Goal: Complete application form

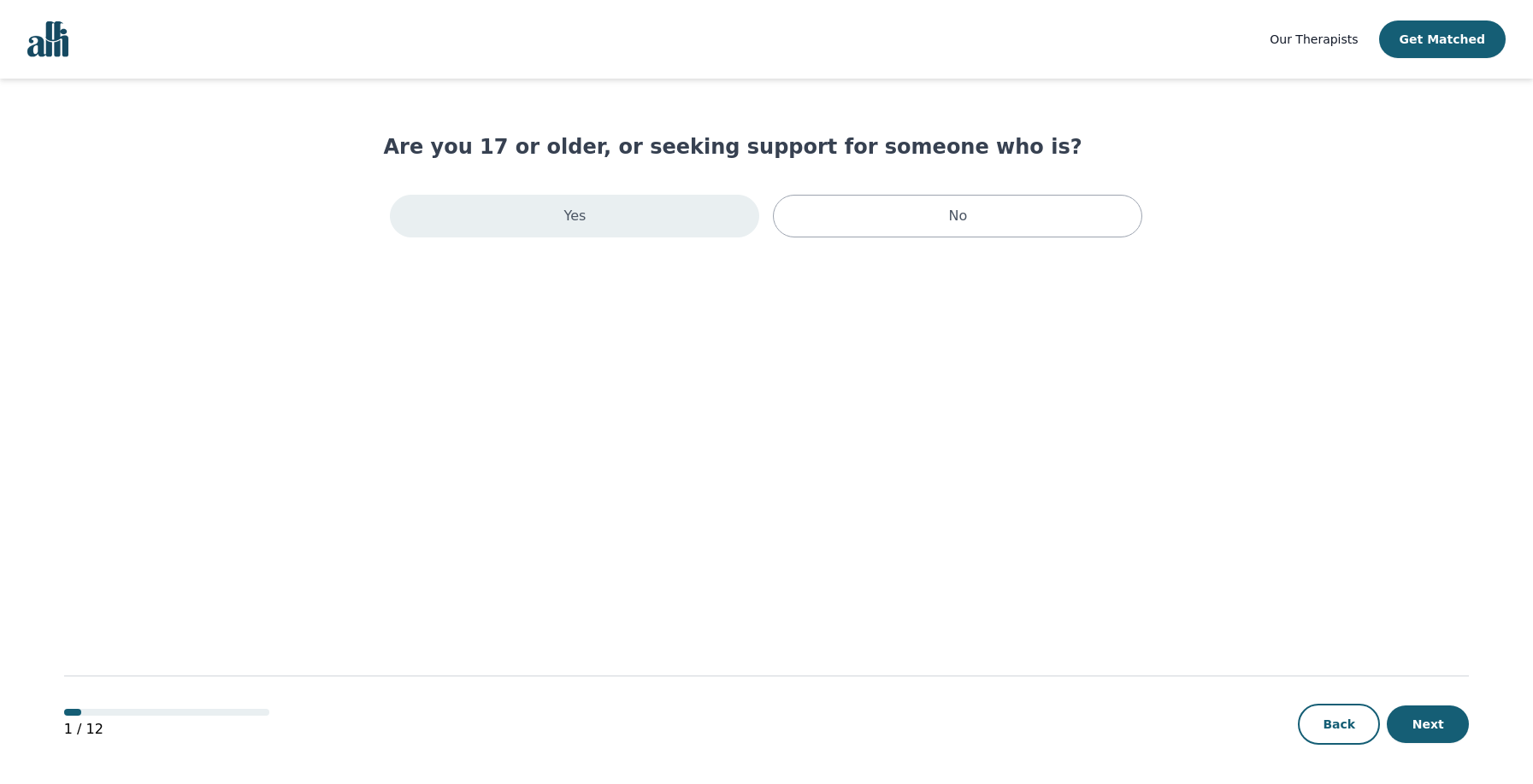
click at [616, 223] on div "Yes" at bounding box center [575, 216] width 370 height 43
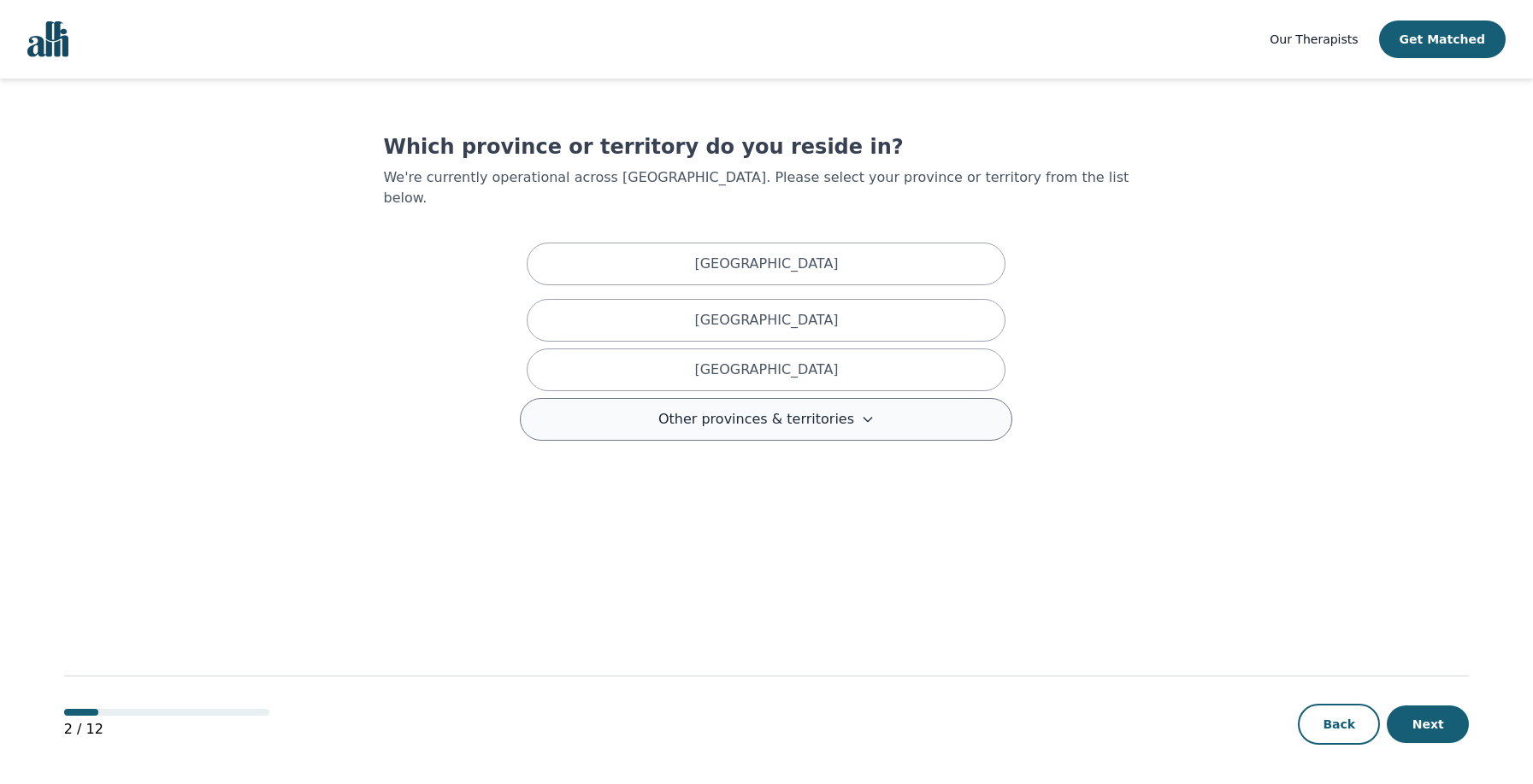
click at [783, 414] on button "Other provinces & territories" at bounding box center [766, 419] width 492 height 43
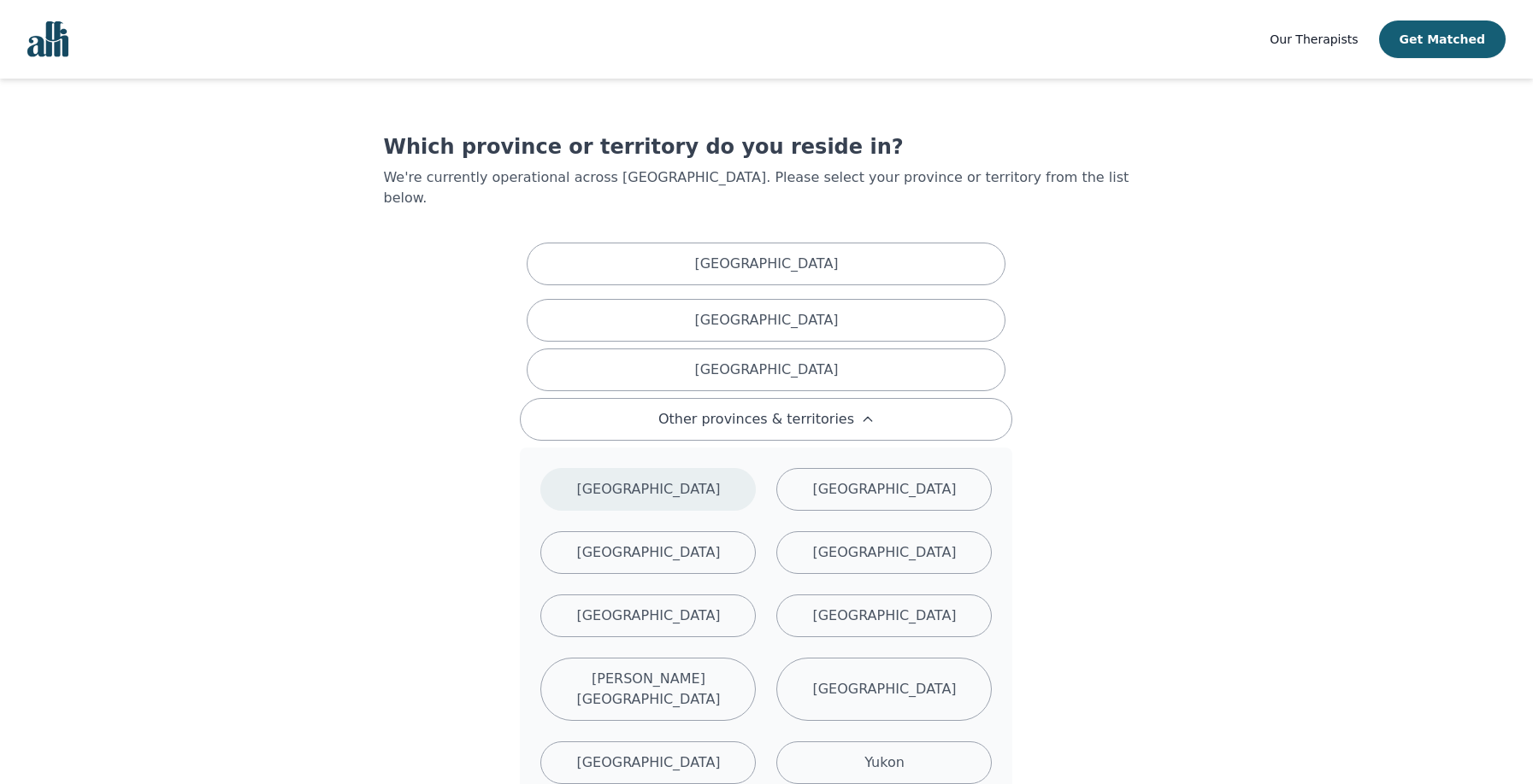
click at [633, 479] on p "[GEOGRAPHIC_DATA]" at bounding box center [648, 489] width 144 height 20
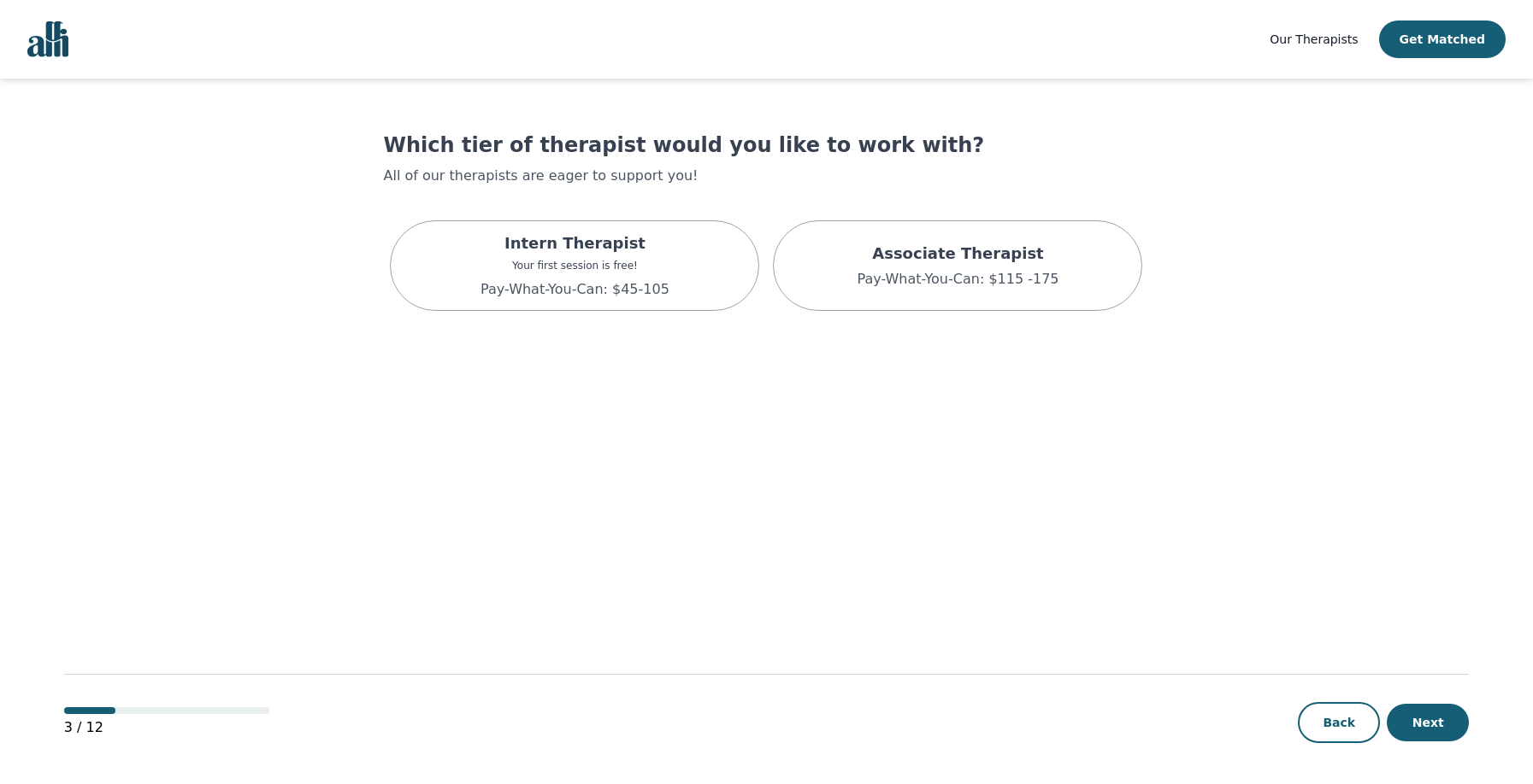
scroll to position [2, 0]
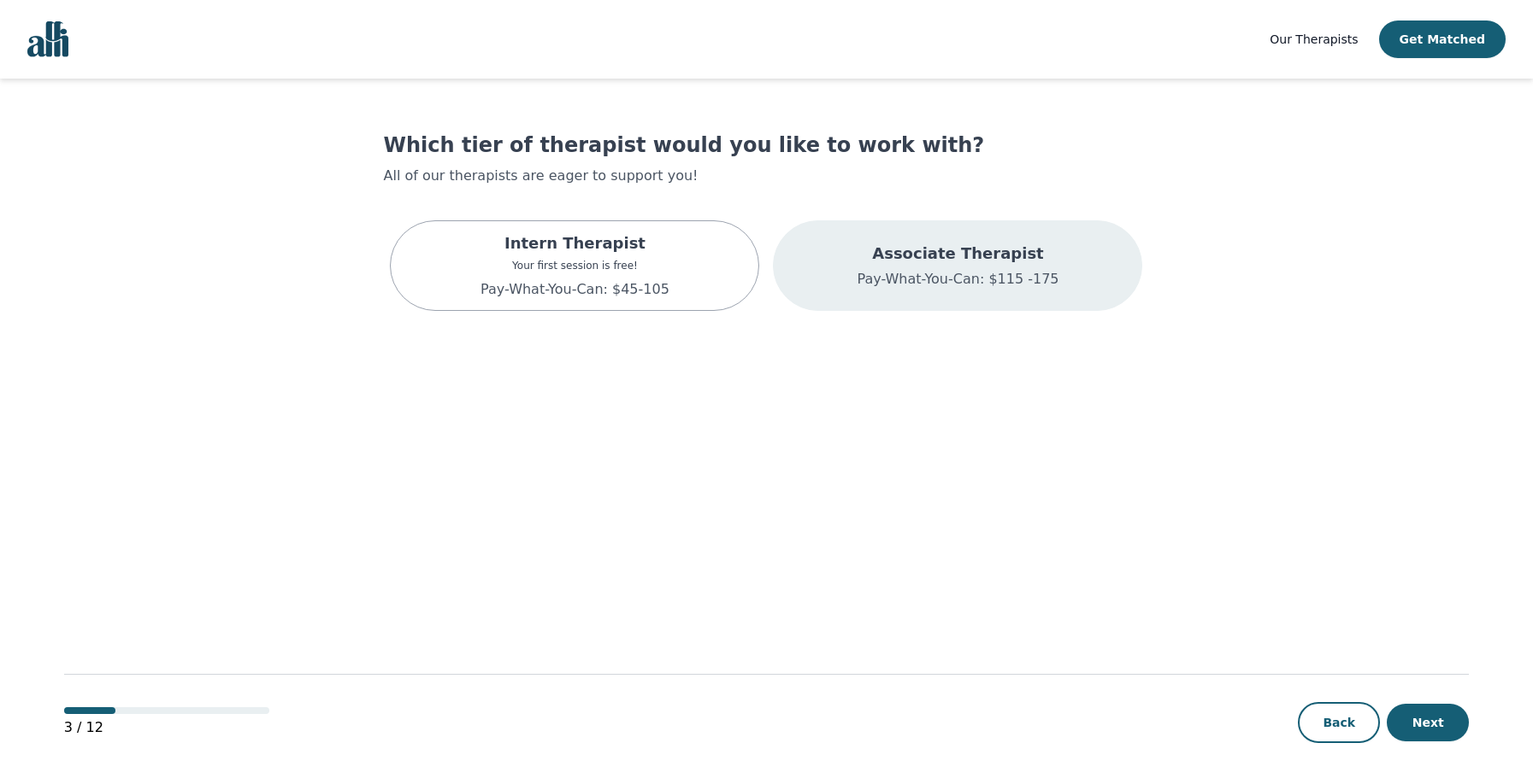
click at [949, 287] on p "Pay-What-You-Can: $115 -175" at bounding box center [957, 279] width 201 height 20
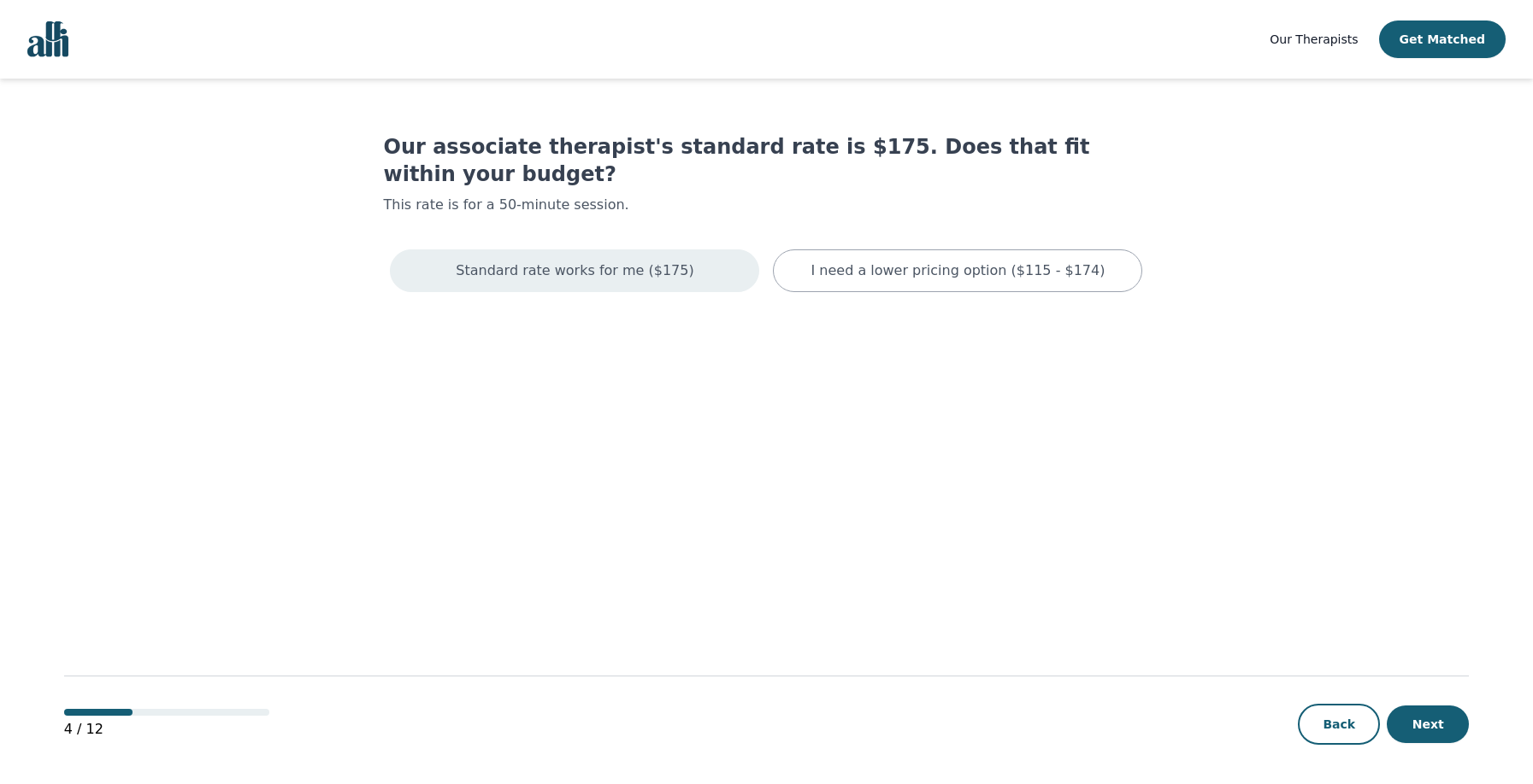
drag, startPoint x: 653, startPoint y: 245, endPoint x: 694, endPoint y: 266, distance: 46.1
click at [653, 261] on p "Standard rate works for me ($175)" at bounding box center [575, 271] width 238 height 20
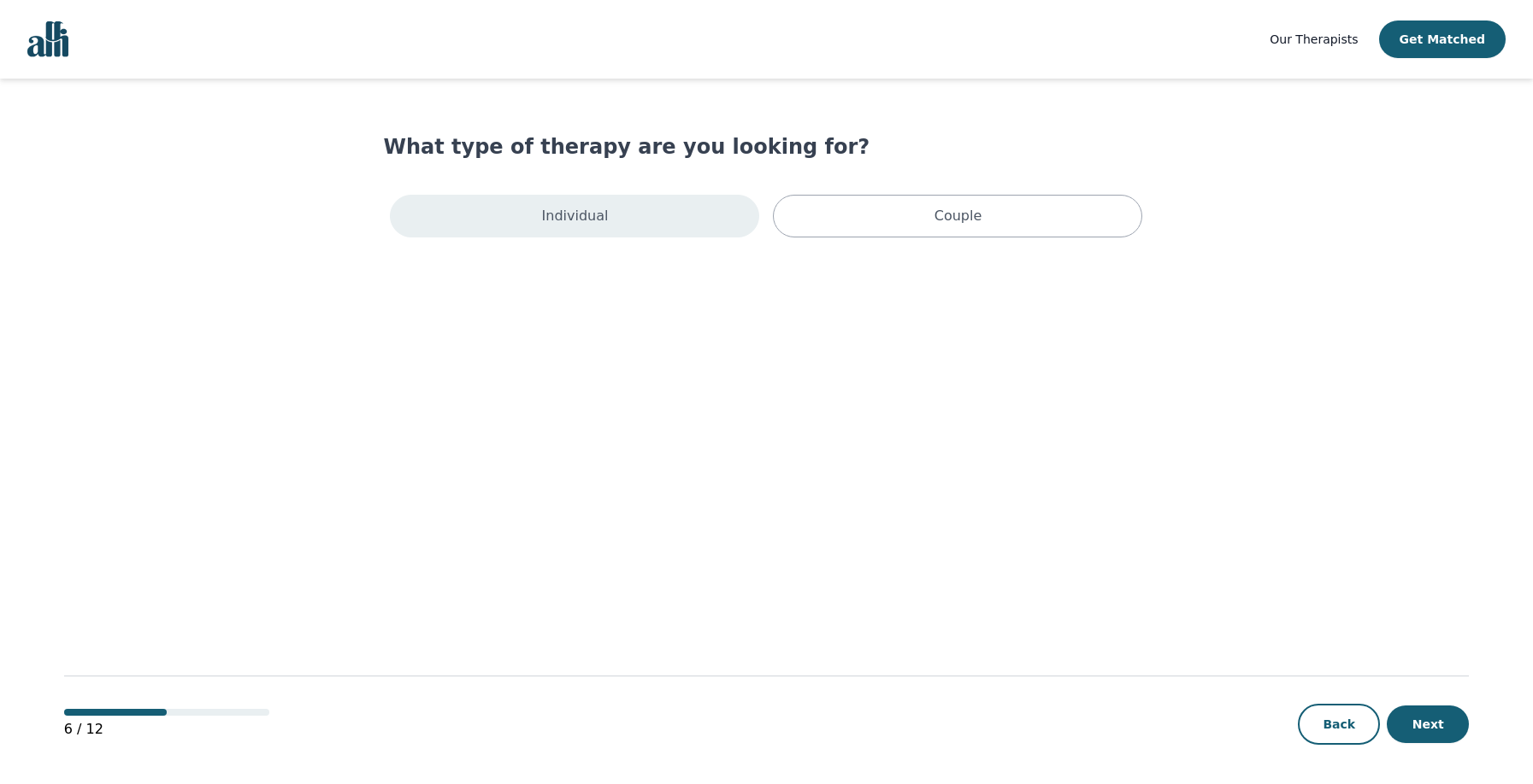
click at [603, 210] on div "Individual" at bounding box center [575, 216] width 370 height 43
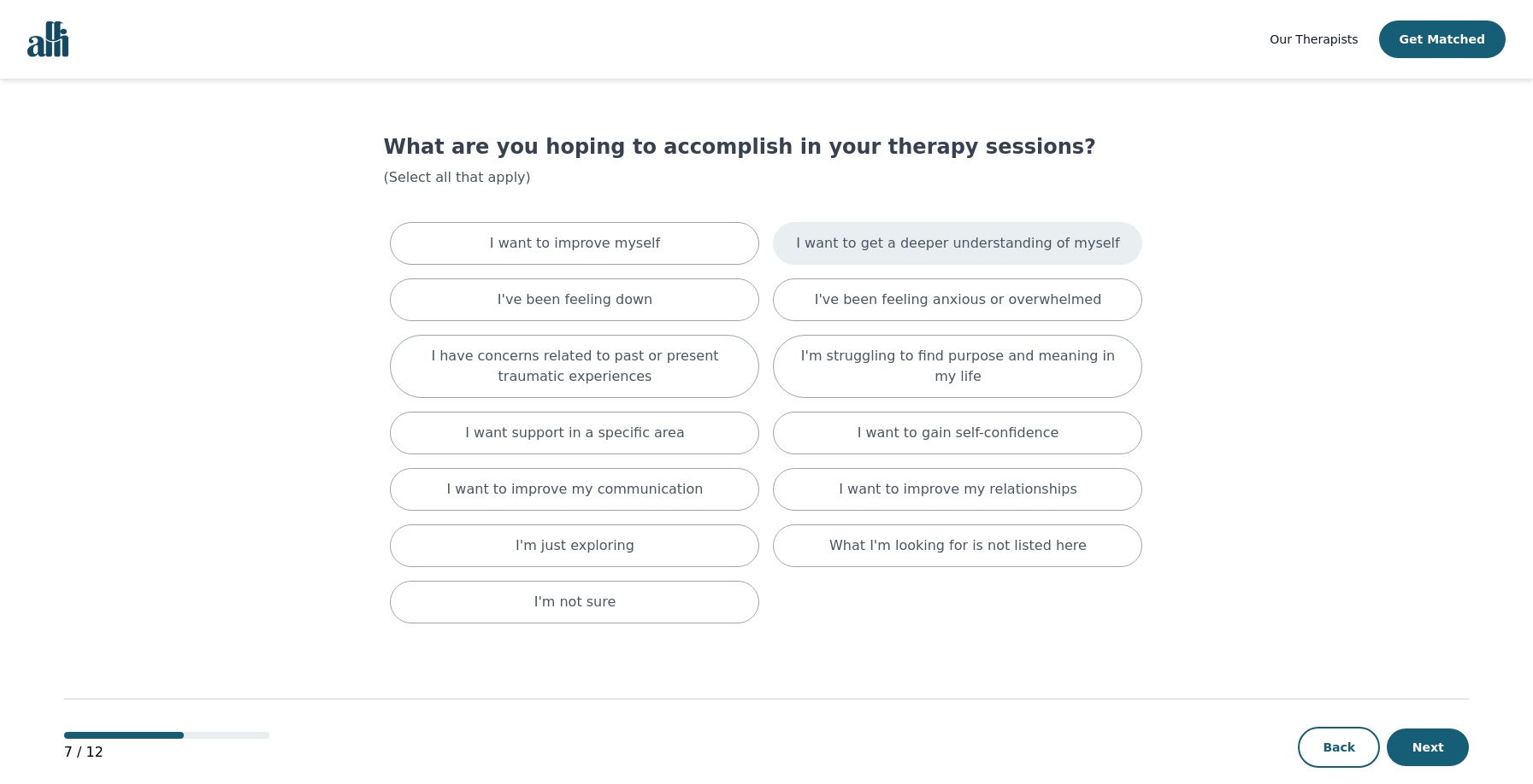
click at [942, 239] on p "I want to get a deeper understanding of myself" at bounding box center [957, 243] width 323 height 20
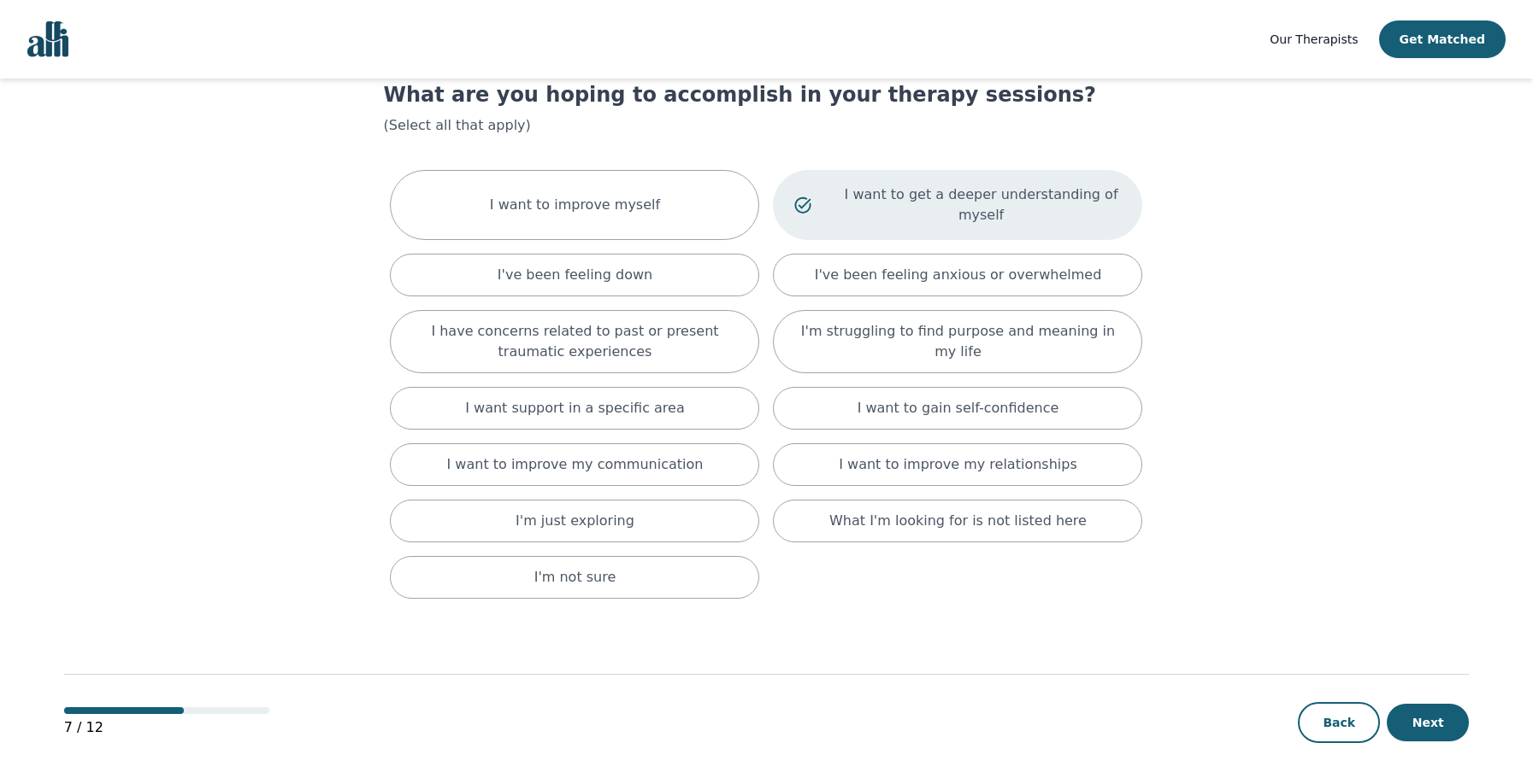
scroll to position [52, 0]
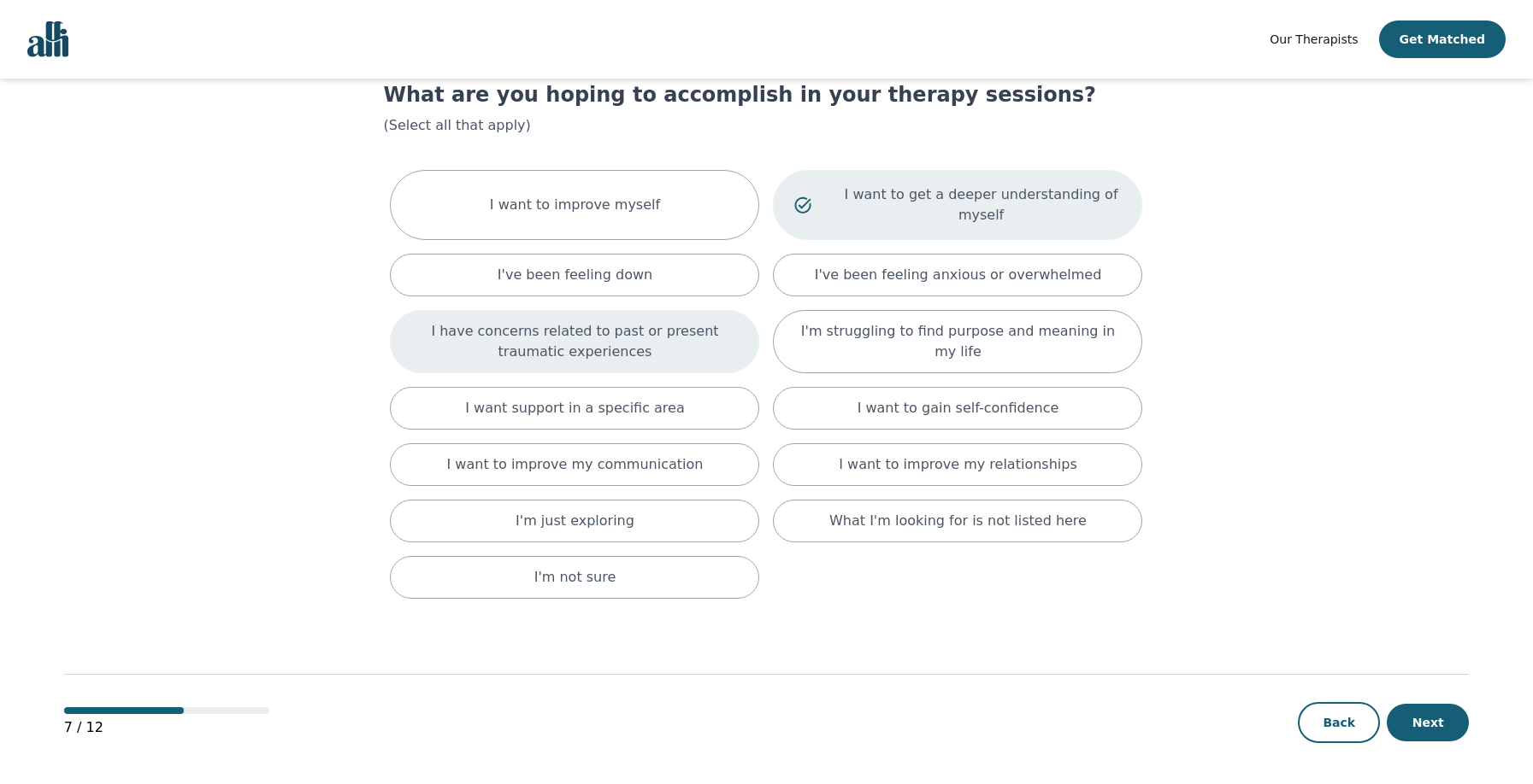
click at [587, 339] on p "I have concerns related to past or present traumatic experiences" at bounding box center [574, 341] width 327 height 41
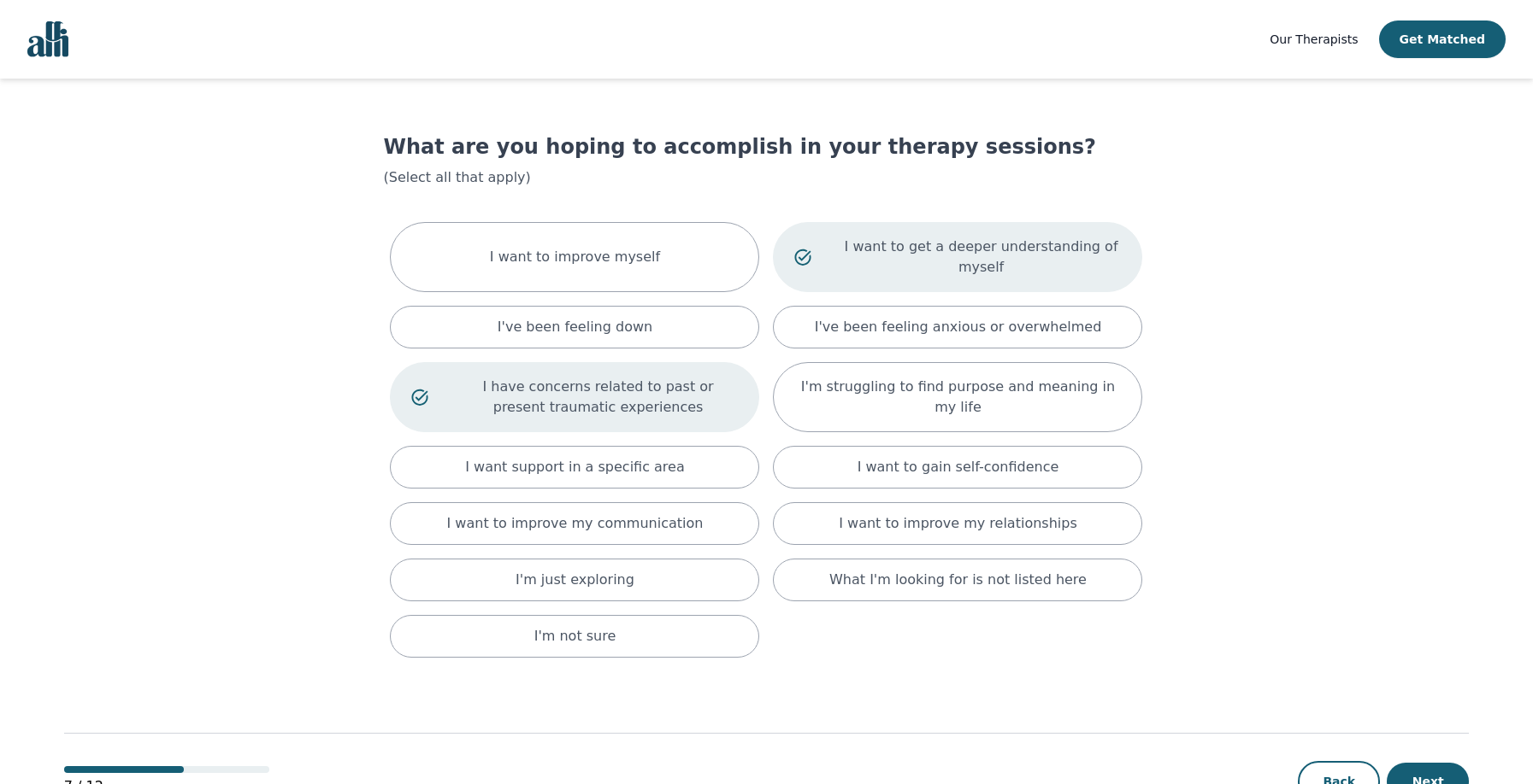
scroll to position [0, 0]
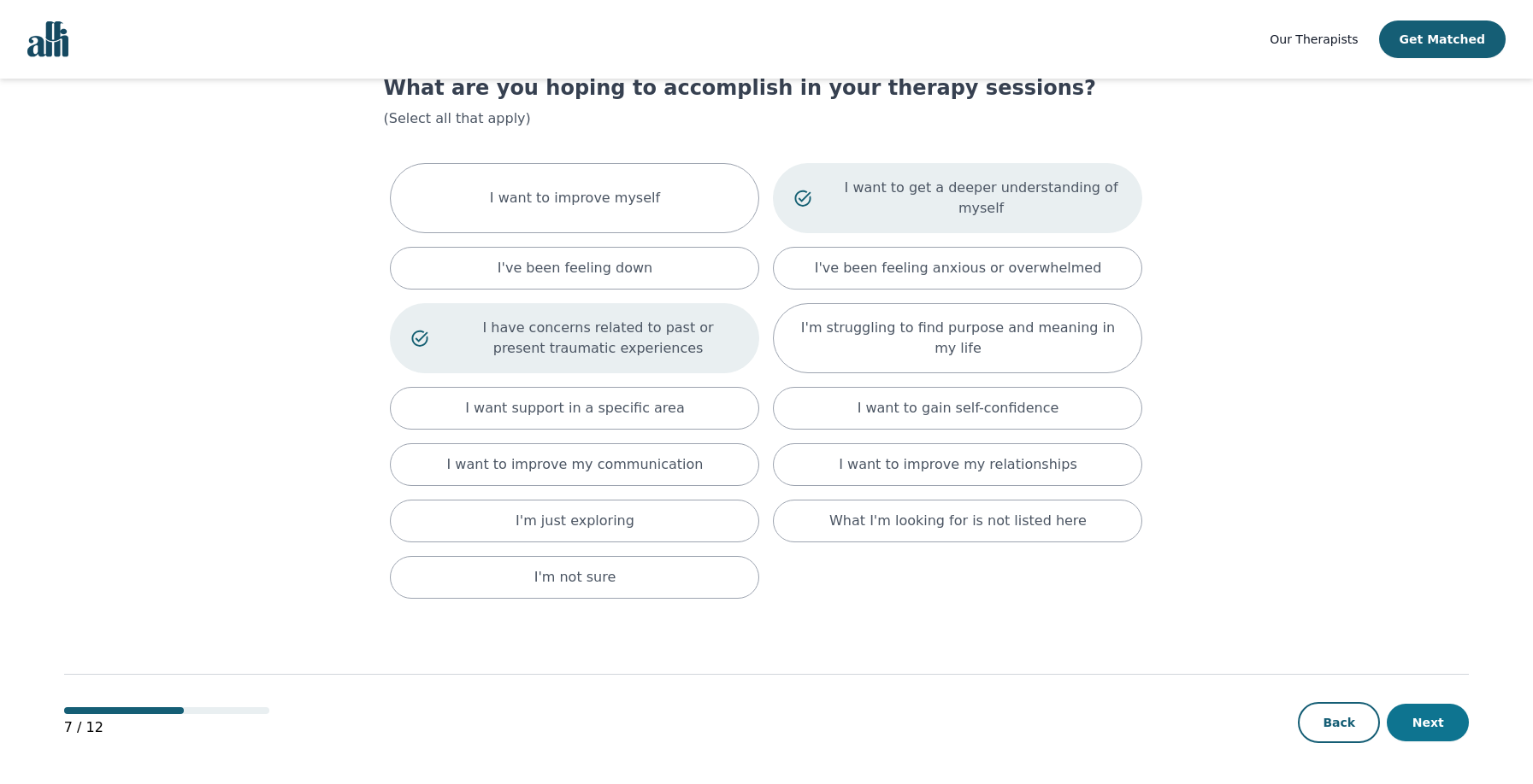
click at [1434, 734] on button "Next" at bounding box center [1428, 723] width 82 height 38
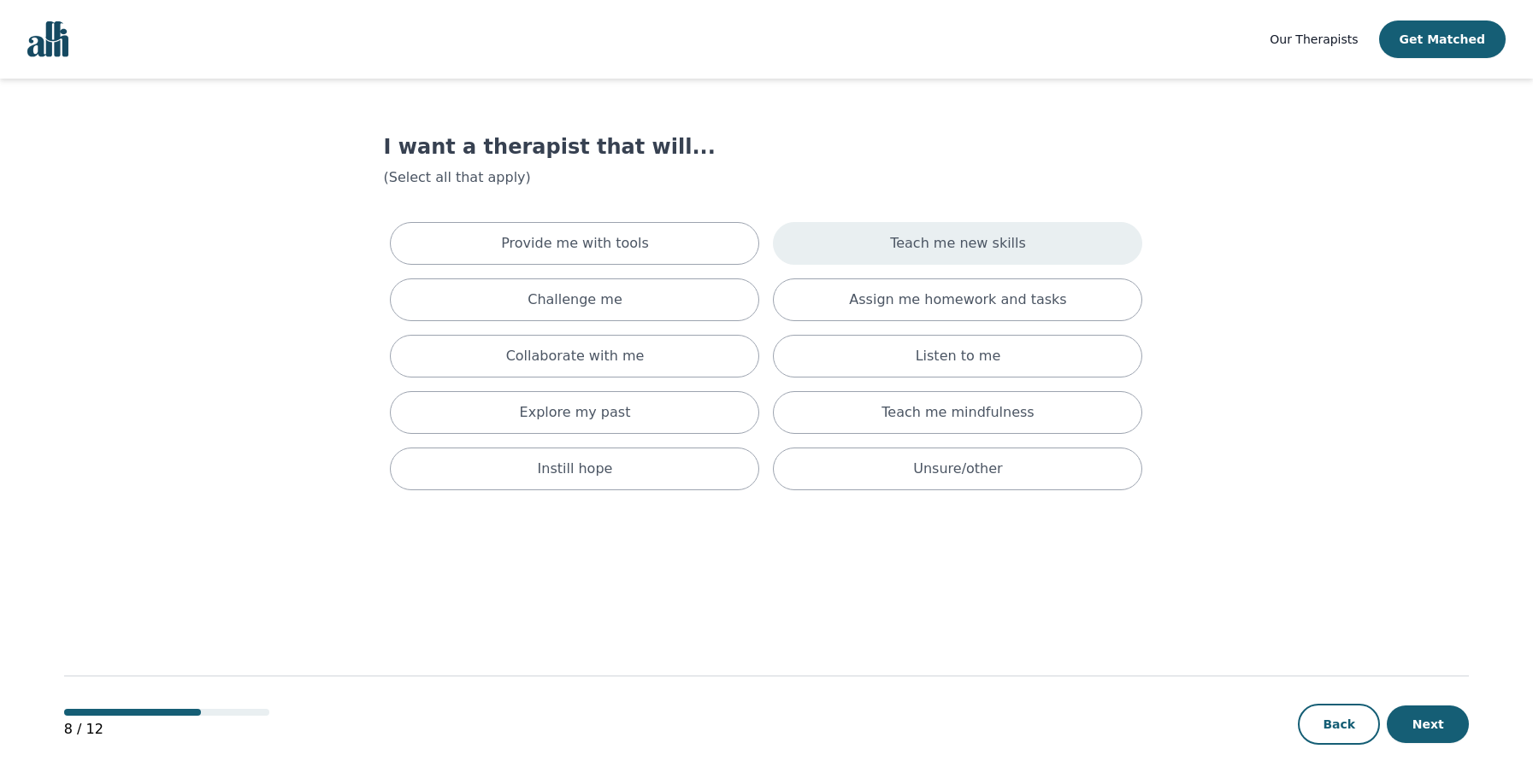
click at [906, 245] on p "Teach me new skills" at bounding box center [957, 243] width 136 height 20
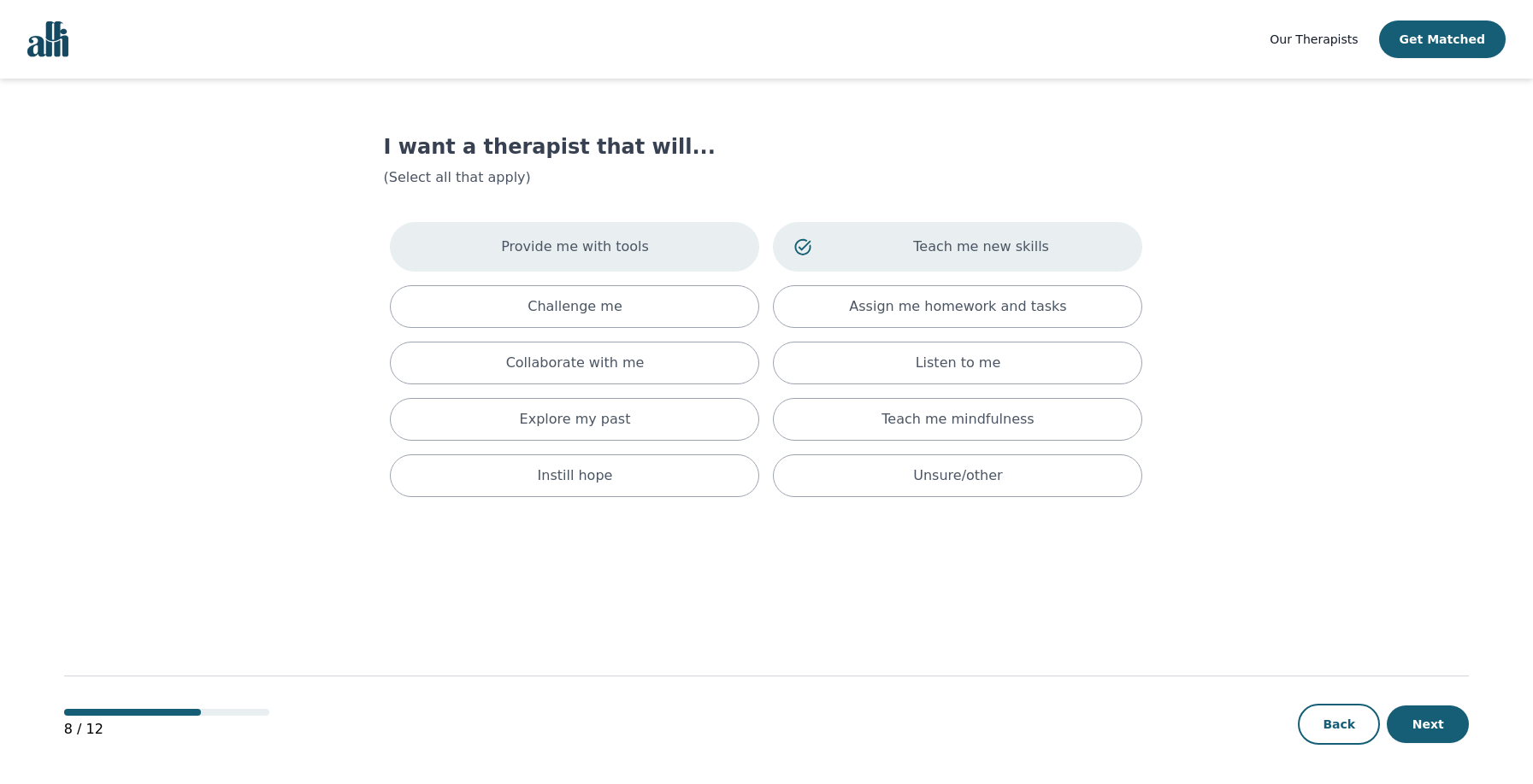
click at [578, 263] on div "Provide me with tools" at bounding box center [575, 247] width 370 height 49
click at [619, 420] on p "Explore my past" at bounding box center [575, 419] width 111 height 20
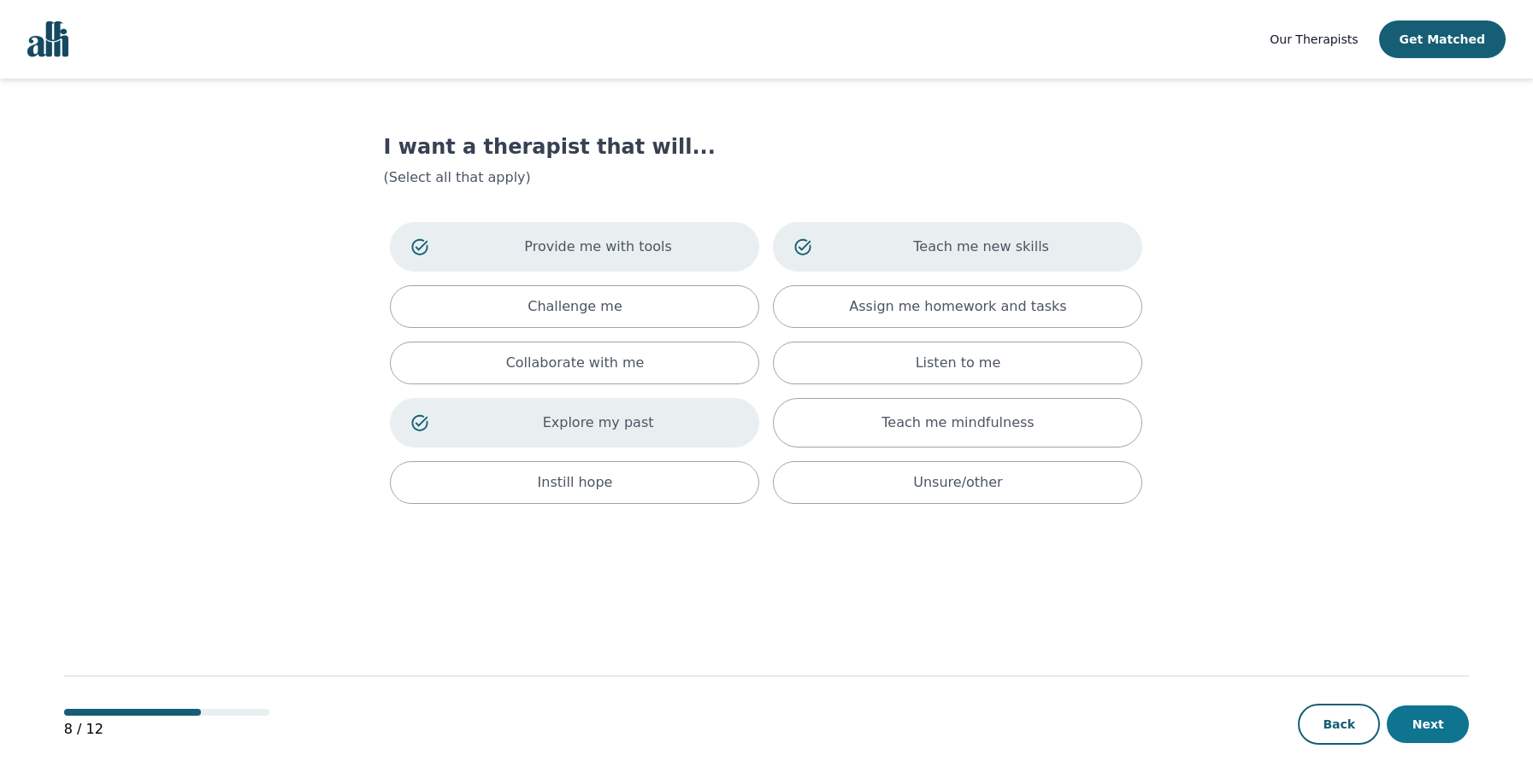
click at [1420, 722] on button "Next" at bounding box center [1428, 725] width 82 height 38
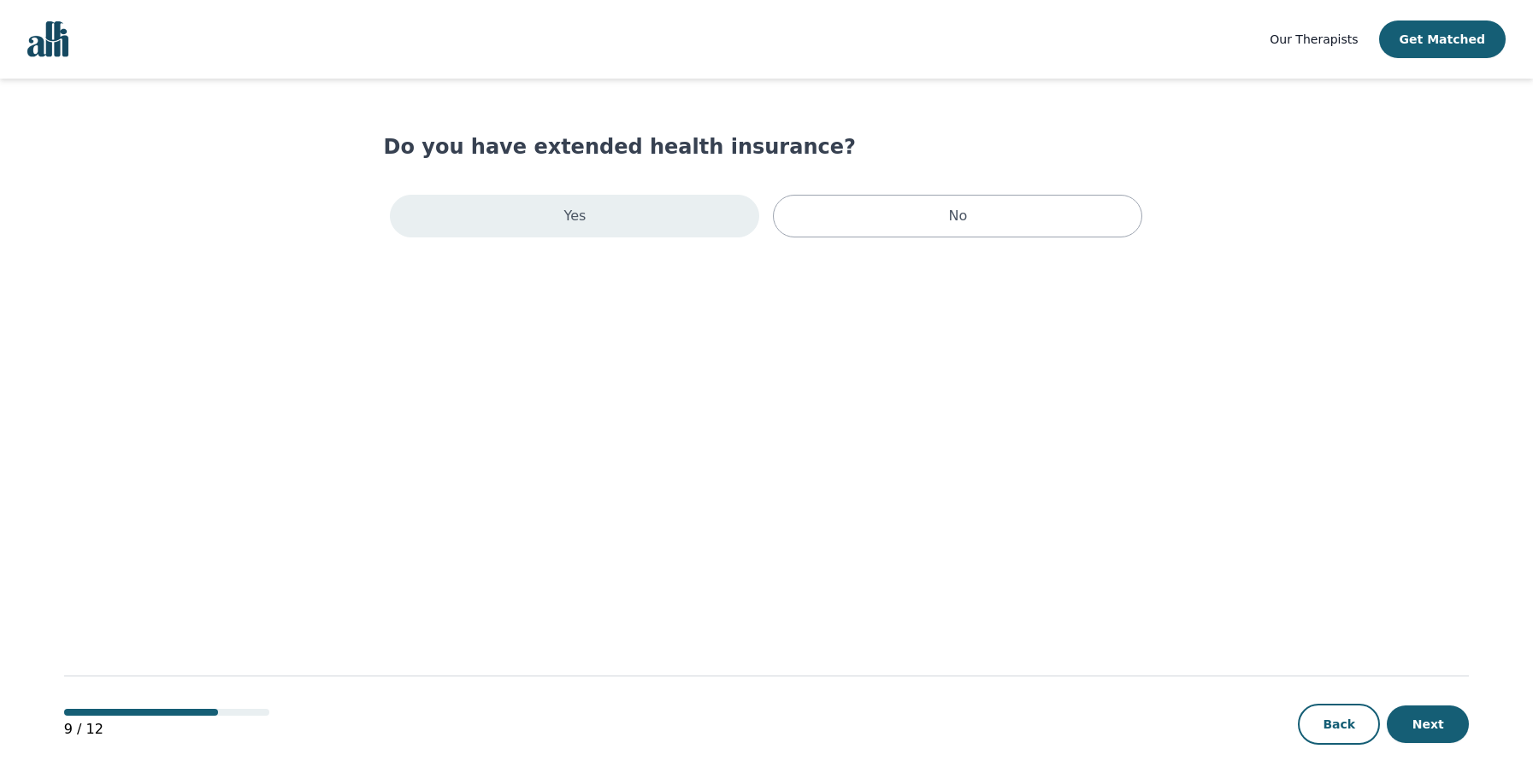
click at [571, 201] on div "Yes" at bounding box center [575, 216] width 370 height 43
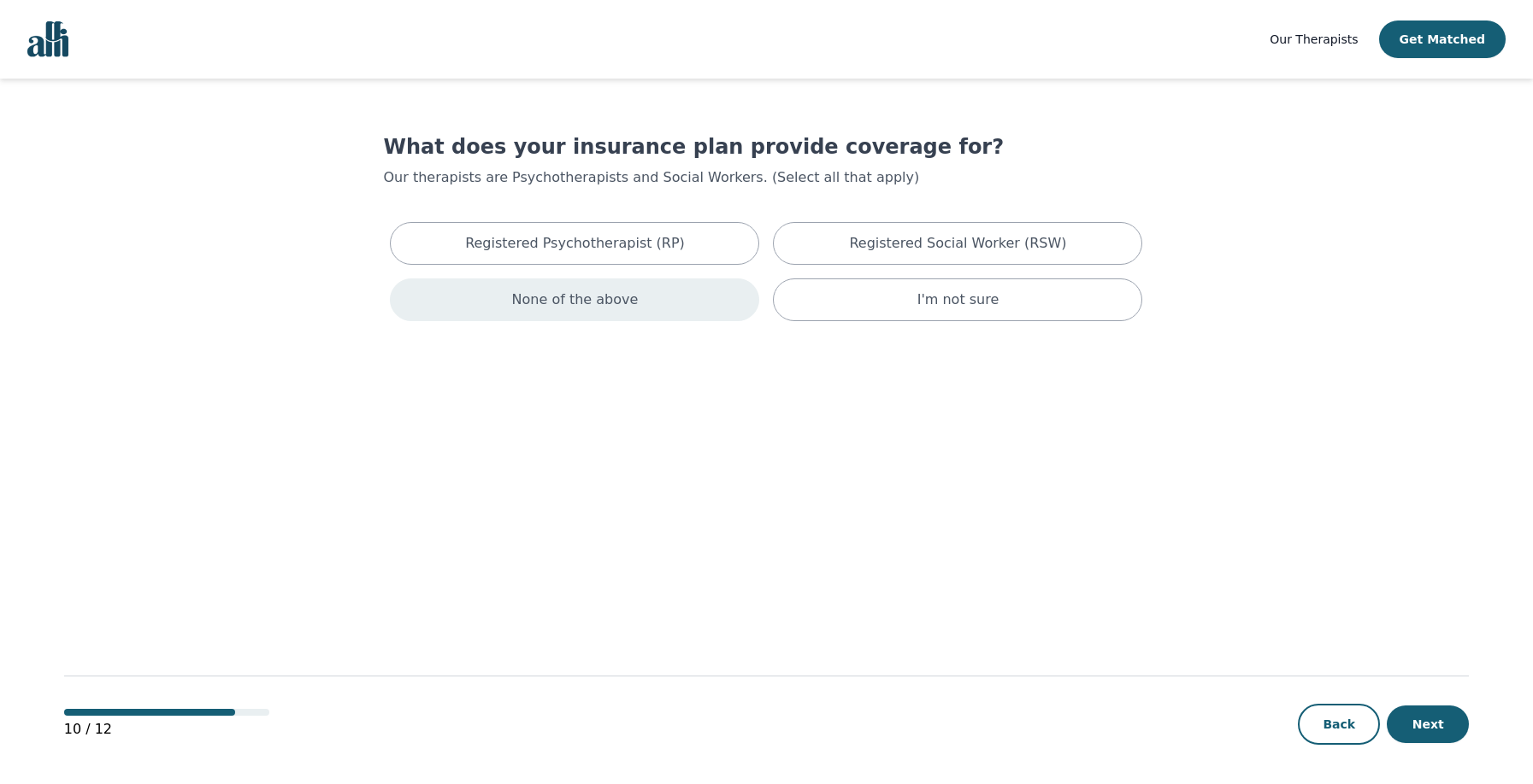
click at [547, 302] on p "None of the above" at bounding box center [575, 300] width 126 height 20
drag, startPoint x: 1445, startPoint y: 731, endPoint x: 1372, endPoint y: 667, distance: 97.1
click at [1445, 730] on button "Next" at bounding box center [1428, 725] width 82 height 38
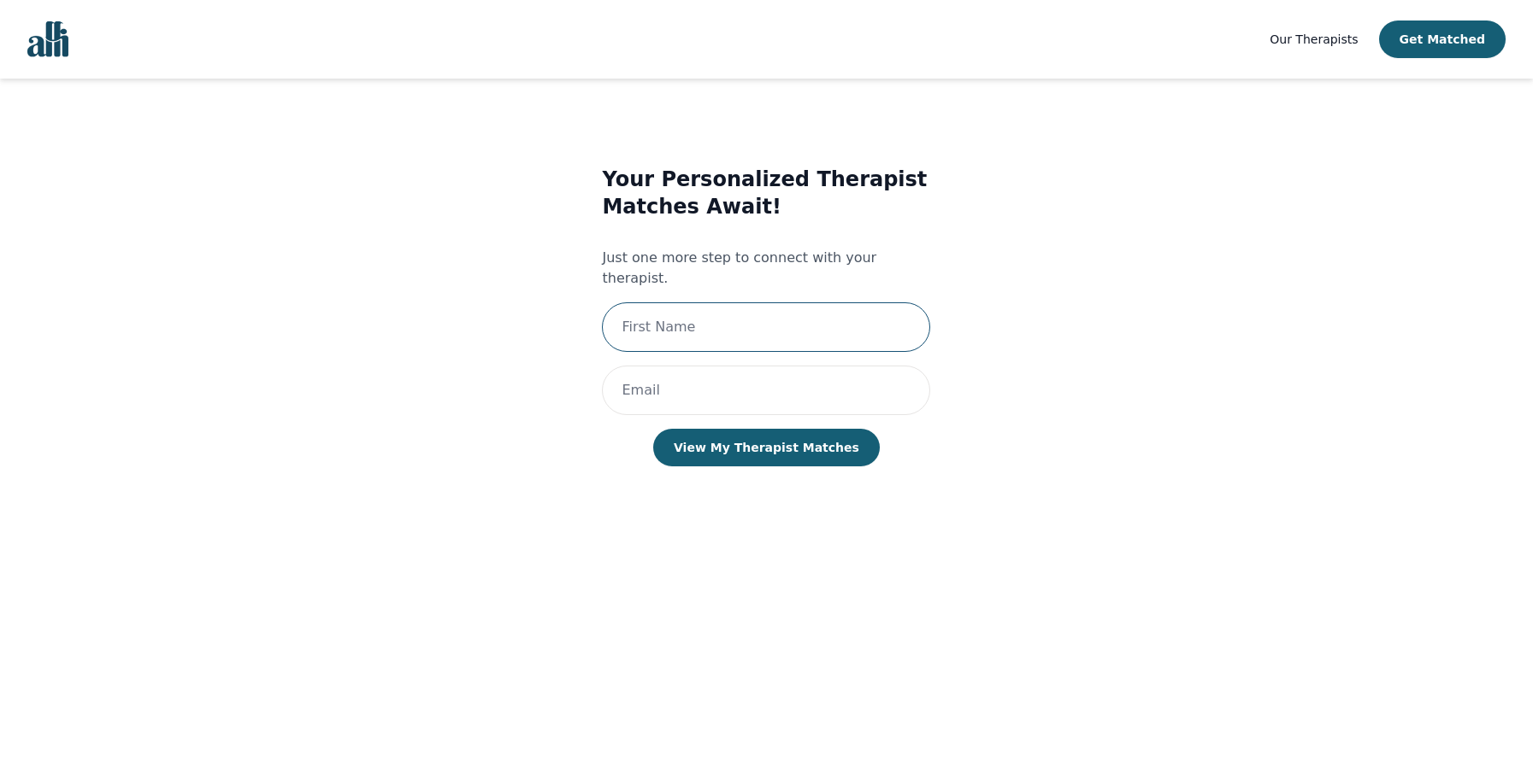
scroll to position [2, 0]
